Goal: Transaction & Acquisition: Purchase product/service

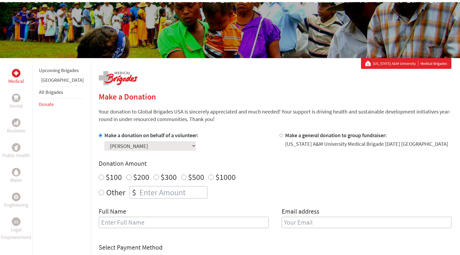
scroll to position [43, 0]
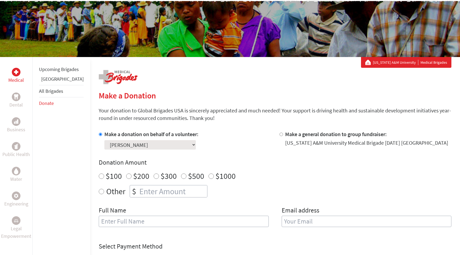
radio input "true"
click at [142, 191] on input "number" at bounding box center [172, 191] width 69 height 12
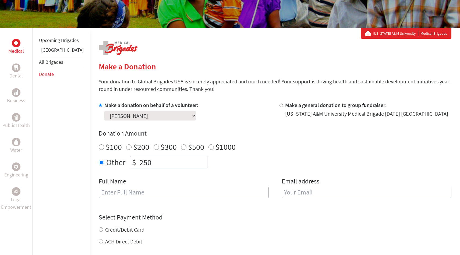
scroll to position [86, 0]
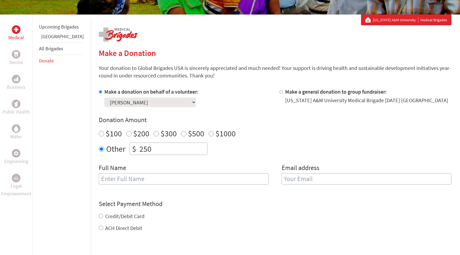
type input "250"
click at [181, 178] on input "text" at bounding box center [184, 178] width 170 height 11
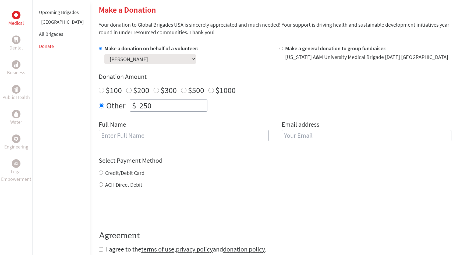
scroll to position [129, 0]
type input "J"
click at [144, 135] on input "Marina" at bounding box center [184, 135] width 170 height 11
type input "Marina Villalobos"
type input "marinavillalobos58@yahoo.com"
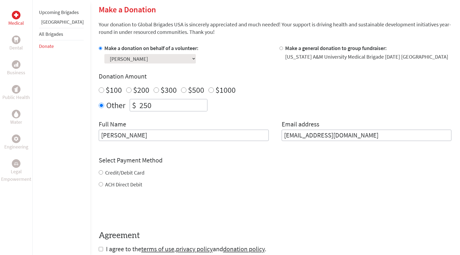
click at [149, 180] on div "Credit/Debit Card ACH Direct Debit" at bounding box center [275, 178] width 353 height 19
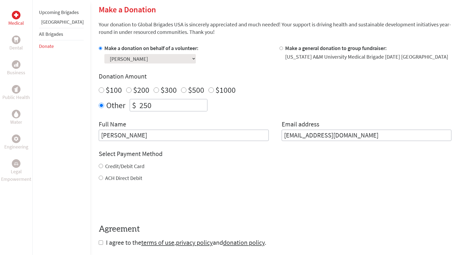
click at [128, 167] on label "Credit/Debit Card" at bounding box center [124, 166] width 39 height 7
click at [103, 167] on input "Credit/Debit Card" at bounding box center [101, 166] width 4 height 4
radio input "true"
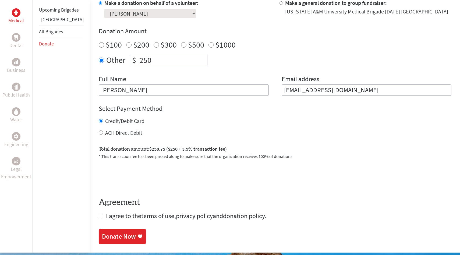
scroll to position [199, 0]
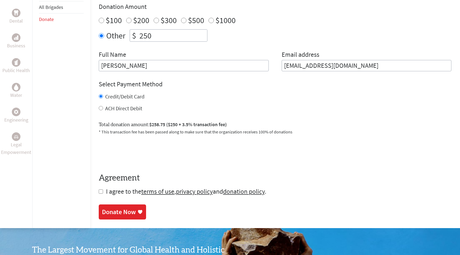
click at [109, 193] on span "I agree to the terms of use , privacy policy and donation policy ." at bounding box center [186, 191] width 160 height 8
click at [99, 191] on input "checkbox" at bounding box center [101, 191] width 4 height 4
checkbox input "true"
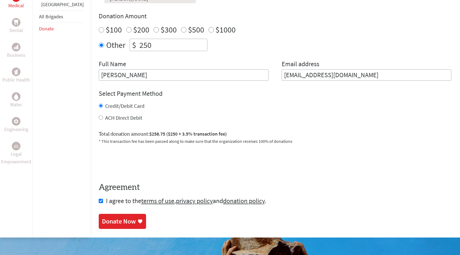
scroll to position [193, 0]
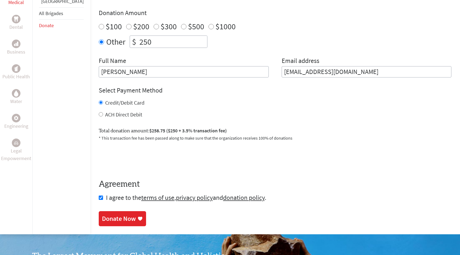
click at [121, 211] on link "Donate Now" at bounding box center [122, 218] width 47 height 15
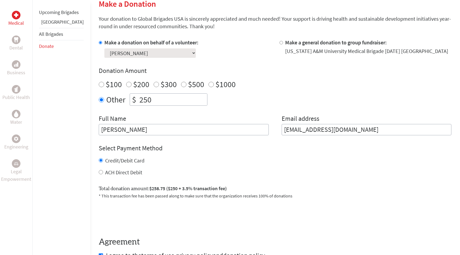
scroll to position [139, 0]
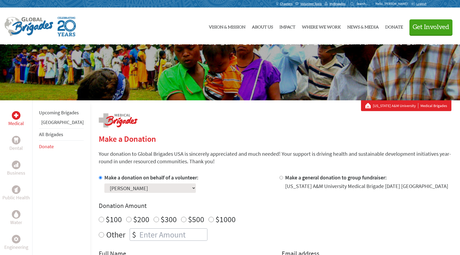
click at [150, 190] on select "Select a volunteer... [PERSON_NAME] Aby [PERSON_NAME] Mantan [PERSON_NAME] [PER…" at bounding box center [149, 187] width 91 height 9
